Goal: Task Accomplishment & Management: Use online tool/utility

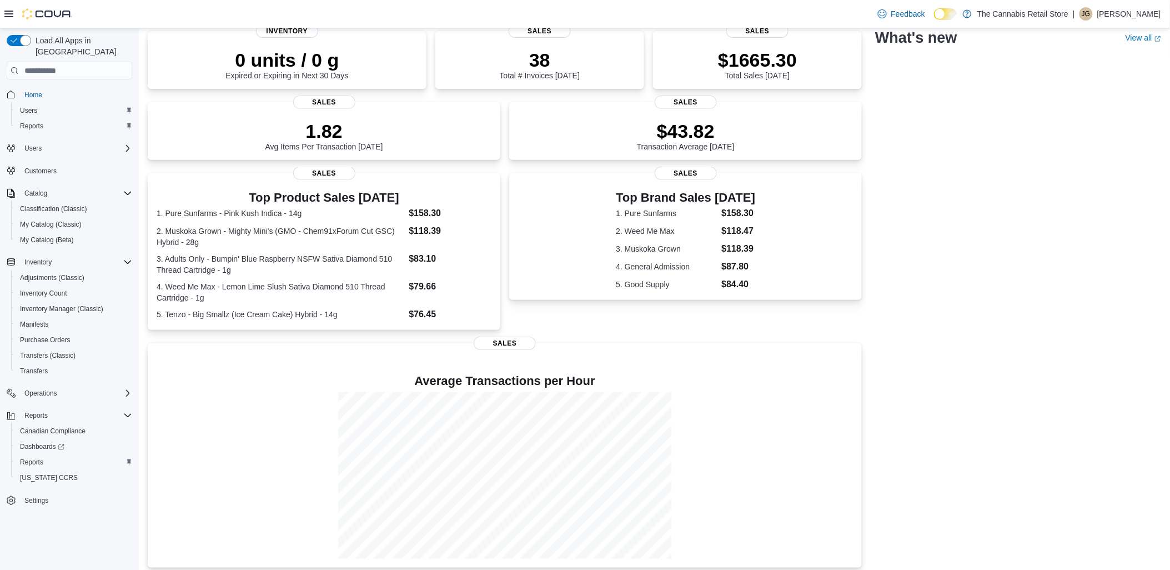
scroll to position [93, 0]
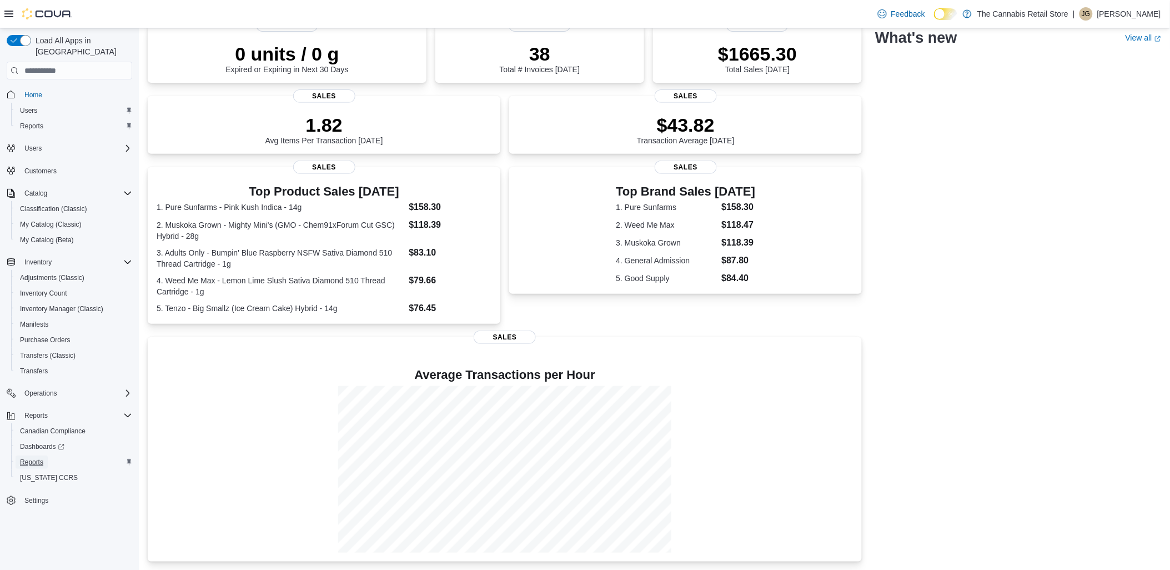
click at [30, 455] on span "Reports" at bounding box center [31, 461] width 23 height 13
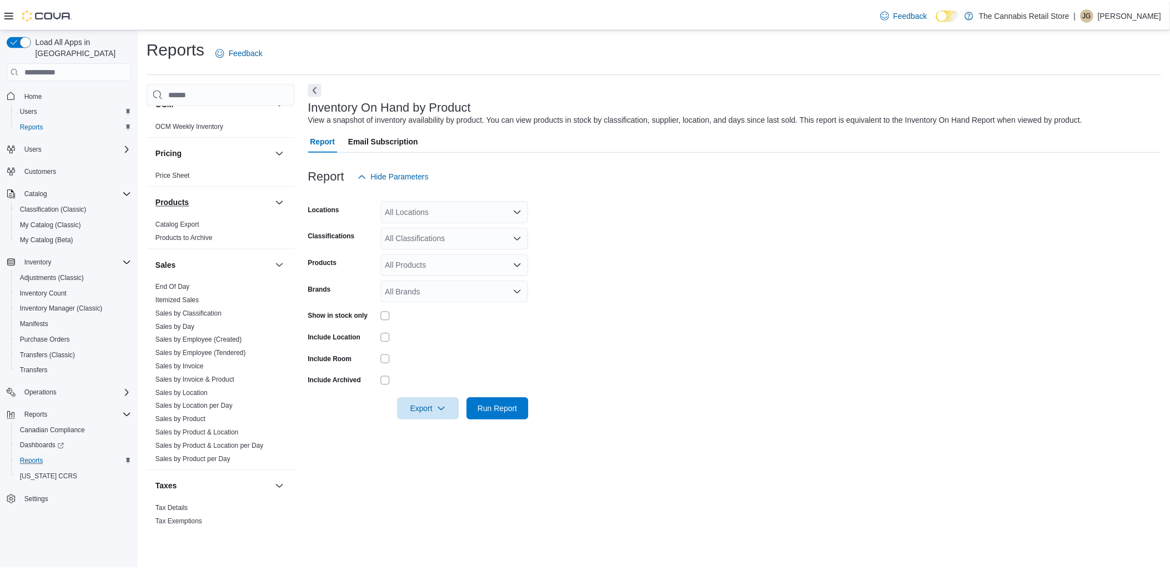
scroll to position [617, 0]
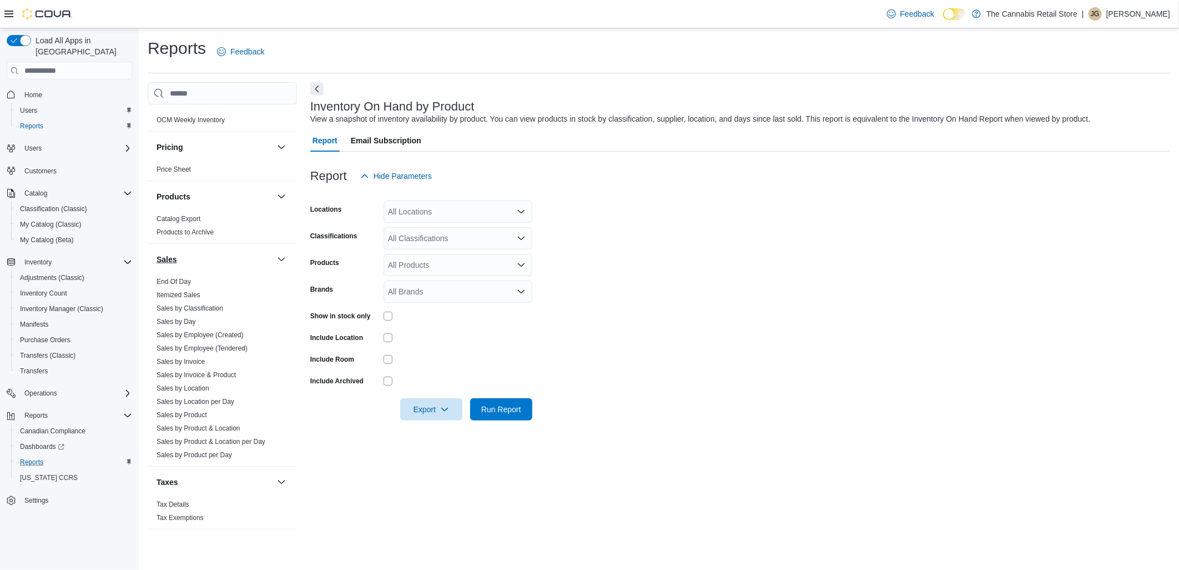
drag, startPoint x: 182, startPoint y: 280, endPoint x: 208, endPoint y: 261, distance: 32.2
click at [182, 280] on link "End Of Day" at bounding box center [174, 282] width 34 height 8
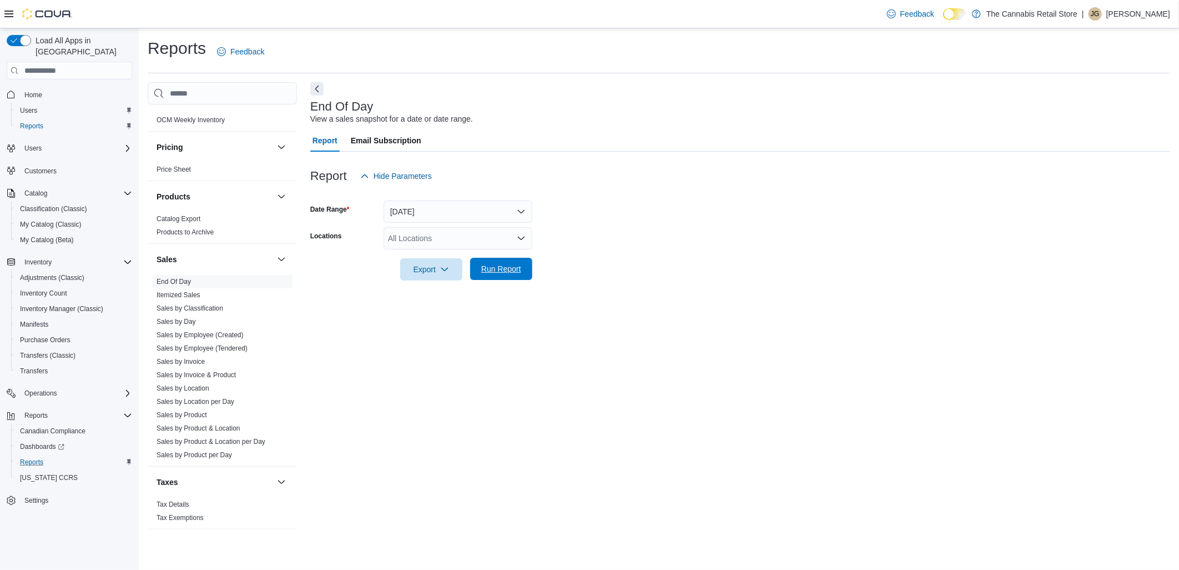
click at [497, 266] on span "Run Report" at bounding box center [501, 268] width 40 height 11
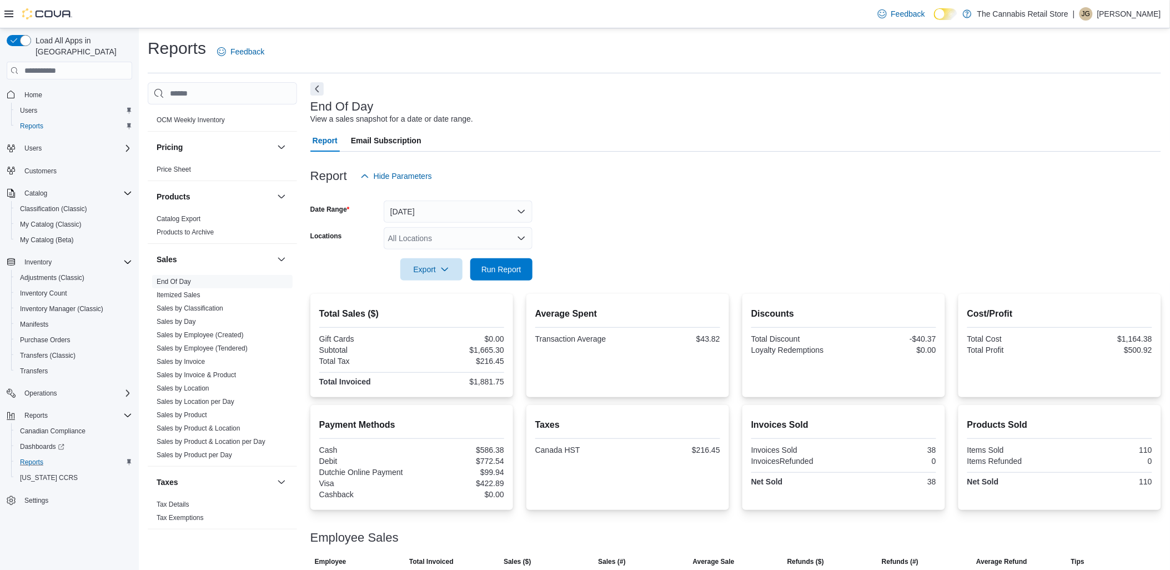
click at [508, 256] on div at bounding box center [735, 253] width 850 height 9
click at [506, 268] on span "Run Report" at bounding box center [501, 268] width 40 height 11
